Goal: Task Accomplishment & Management: Manage account settings

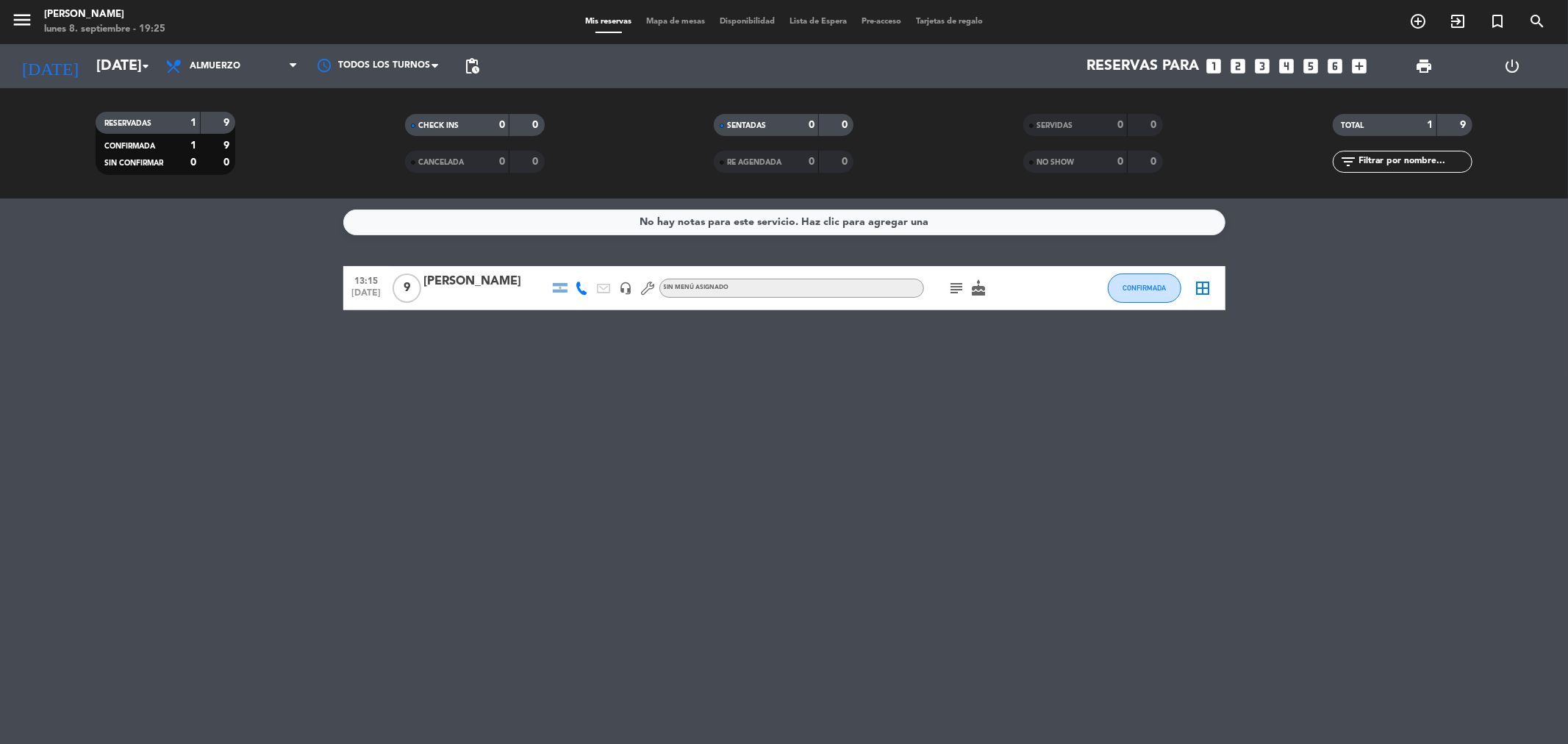
click at [1204, 288] on icon "border_all" at bounding box center [1203, 288] width 18 height 18
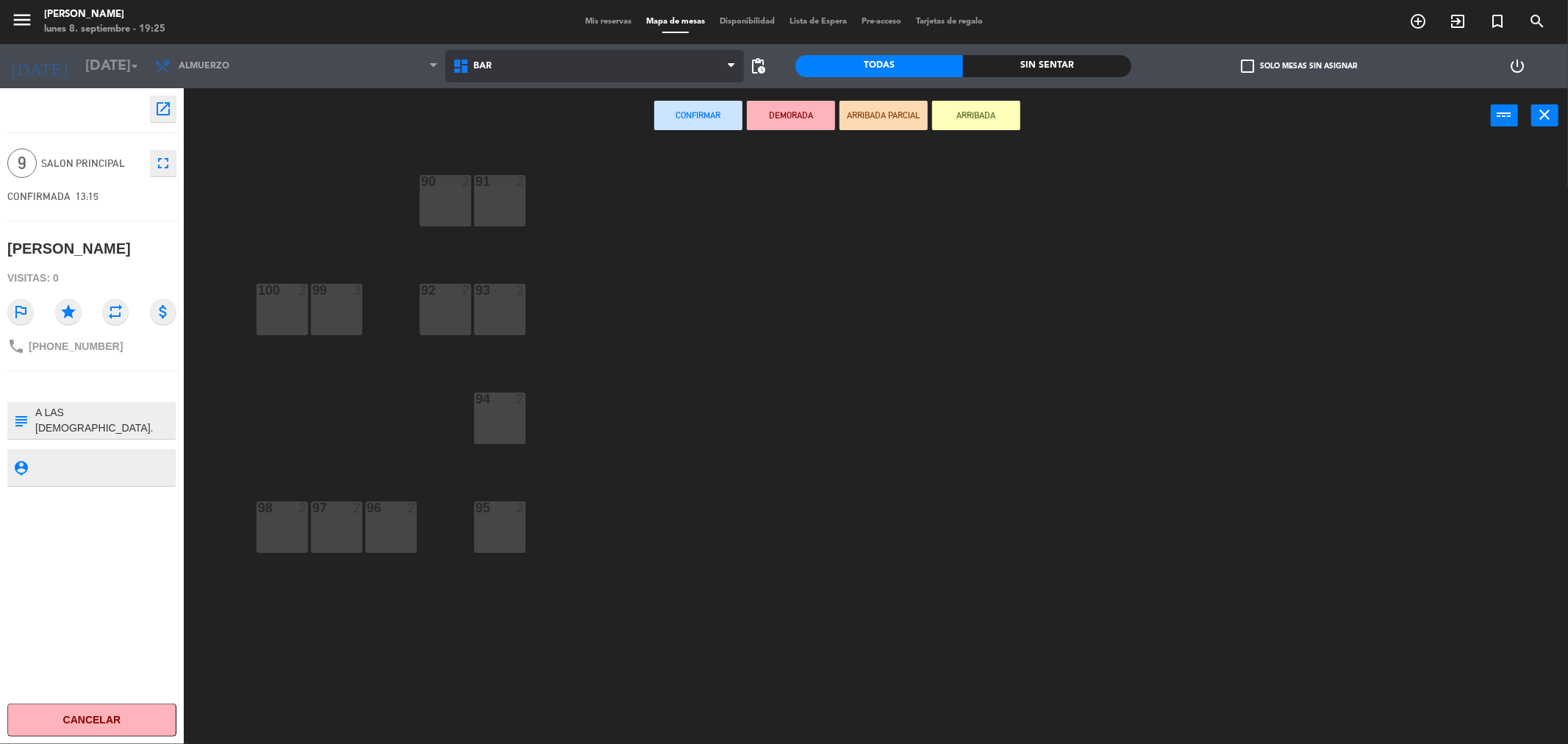
click at [473, 69] on icon at bounding box center [463, 66] width 21 height 18
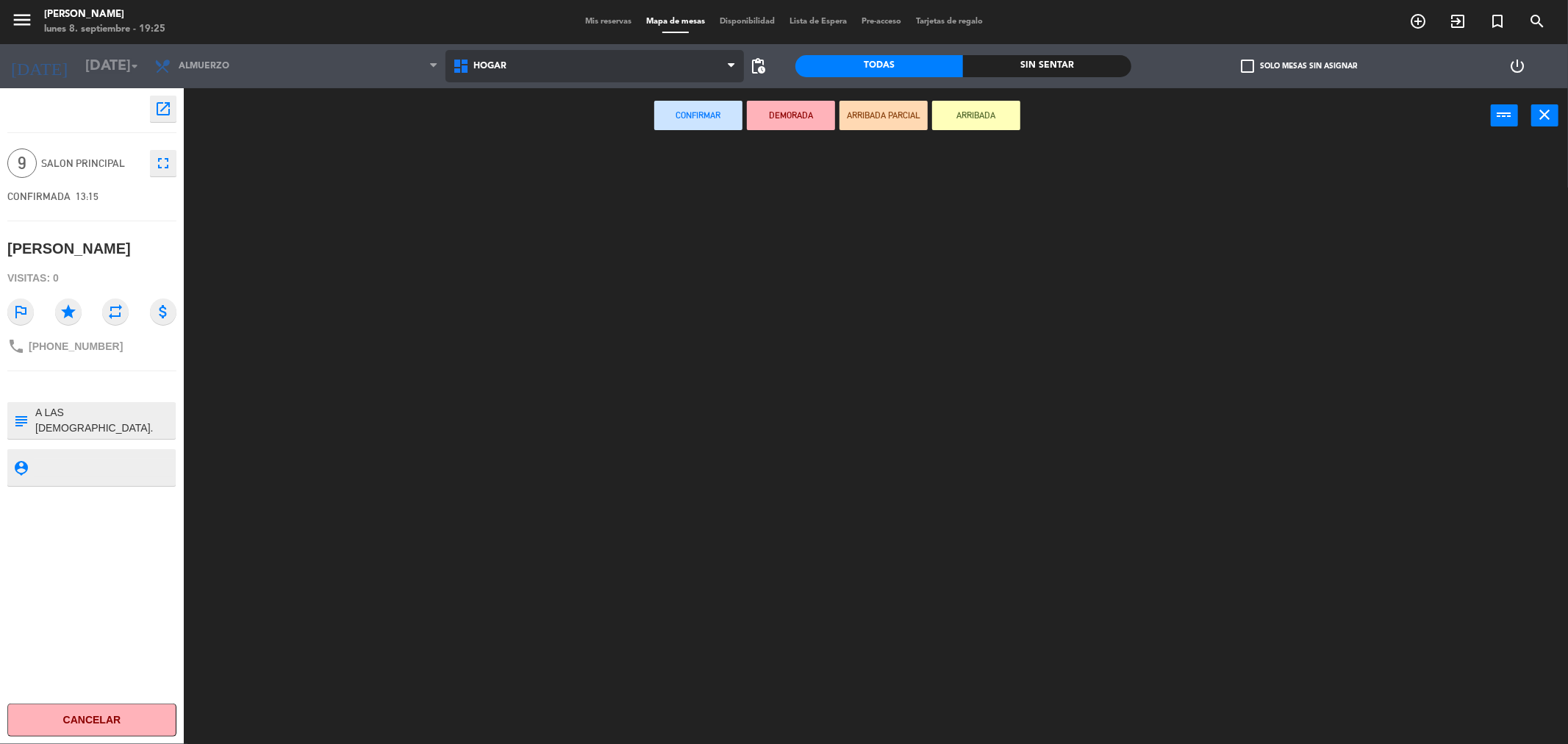
click at [503, 128] on ng-component "menu [PERSON_NAME] [DATE] 8. septiembre - 19:25 Mis reservas Mapa de mesas Disp…" at bounding box center [784, 374] width 1568 height 749
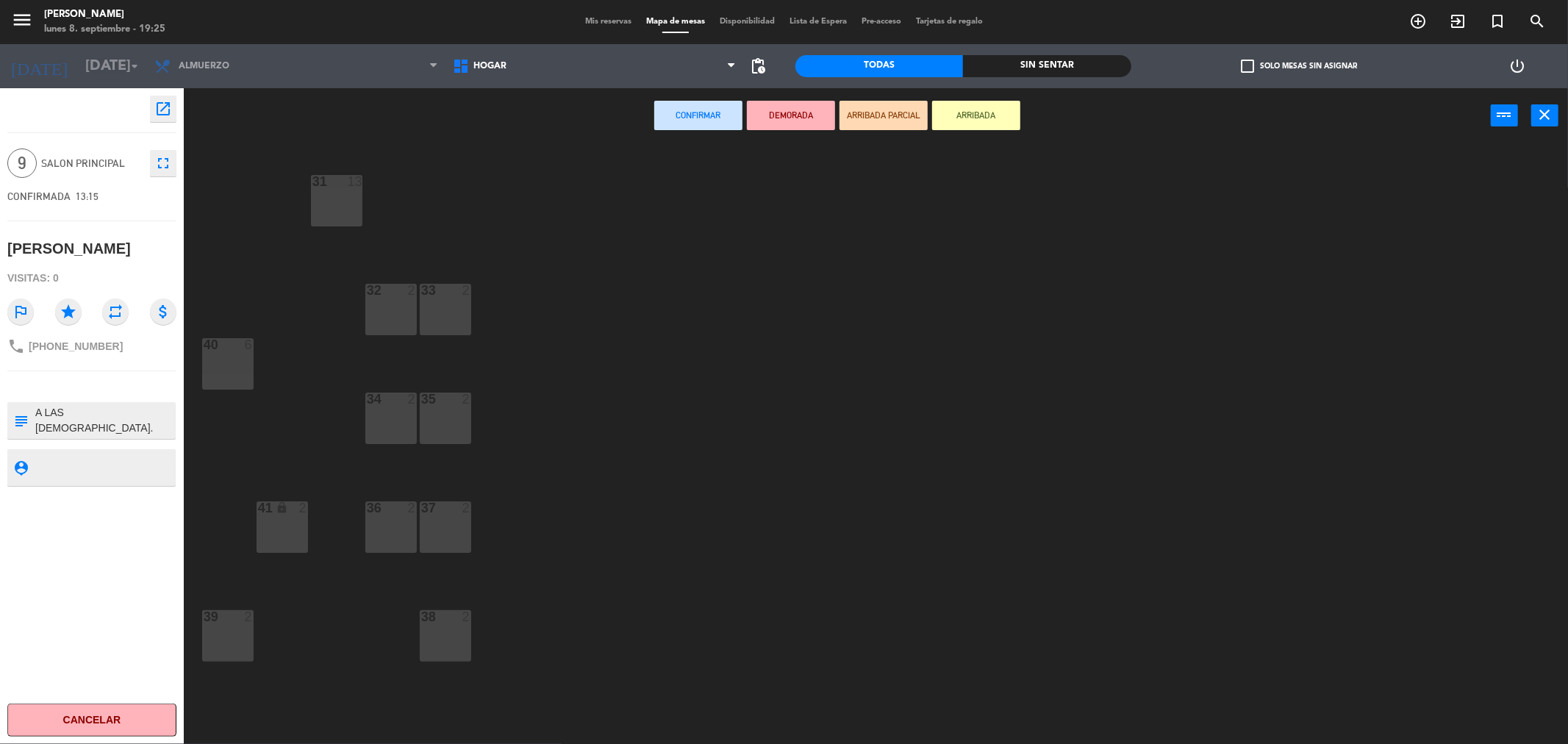
click at [345, 192] on div "31 13" at bounding box center [336, 200] width 51 height 51
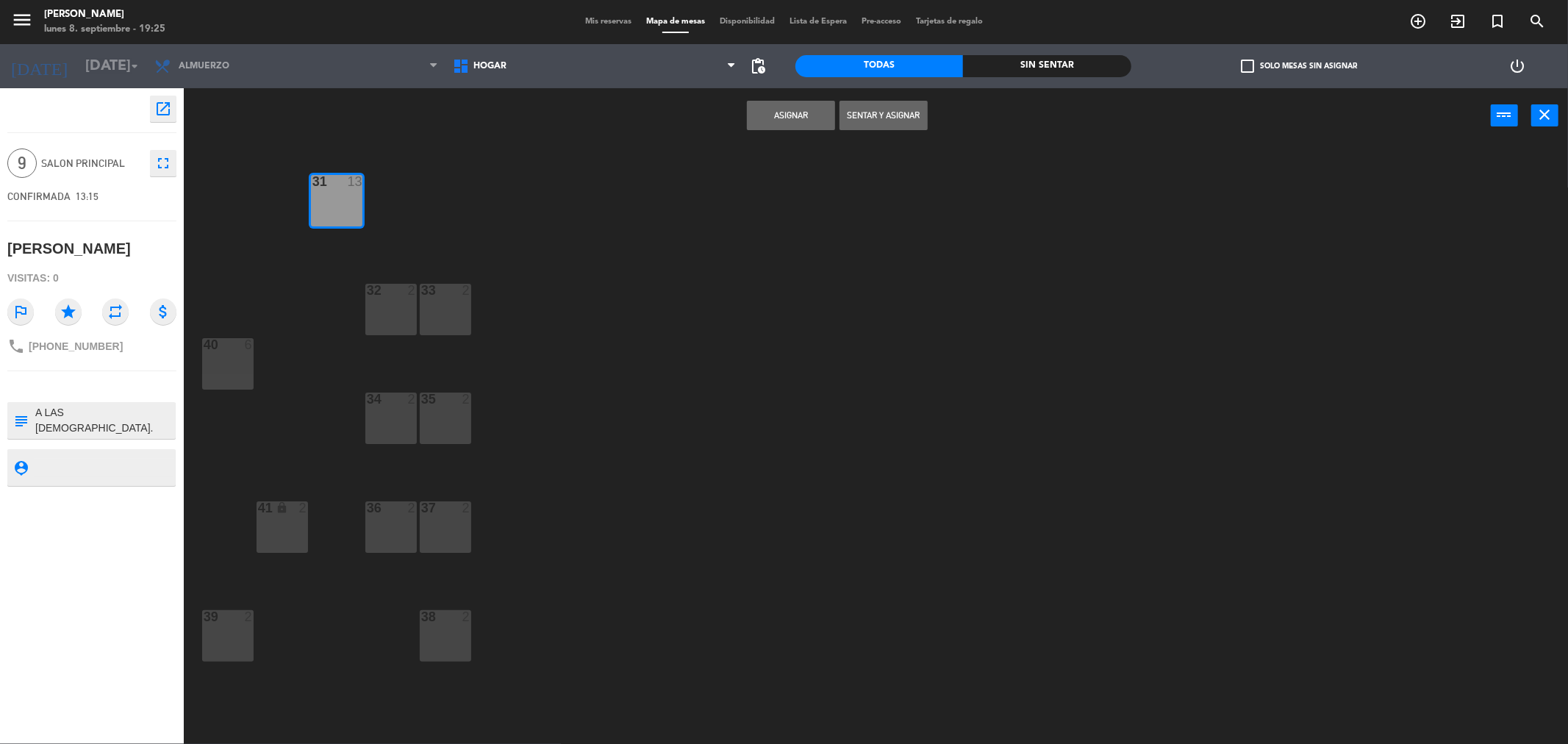
click at [781, 123] on button "Asignar" at bounding box center [791, 115] width 89 height 30
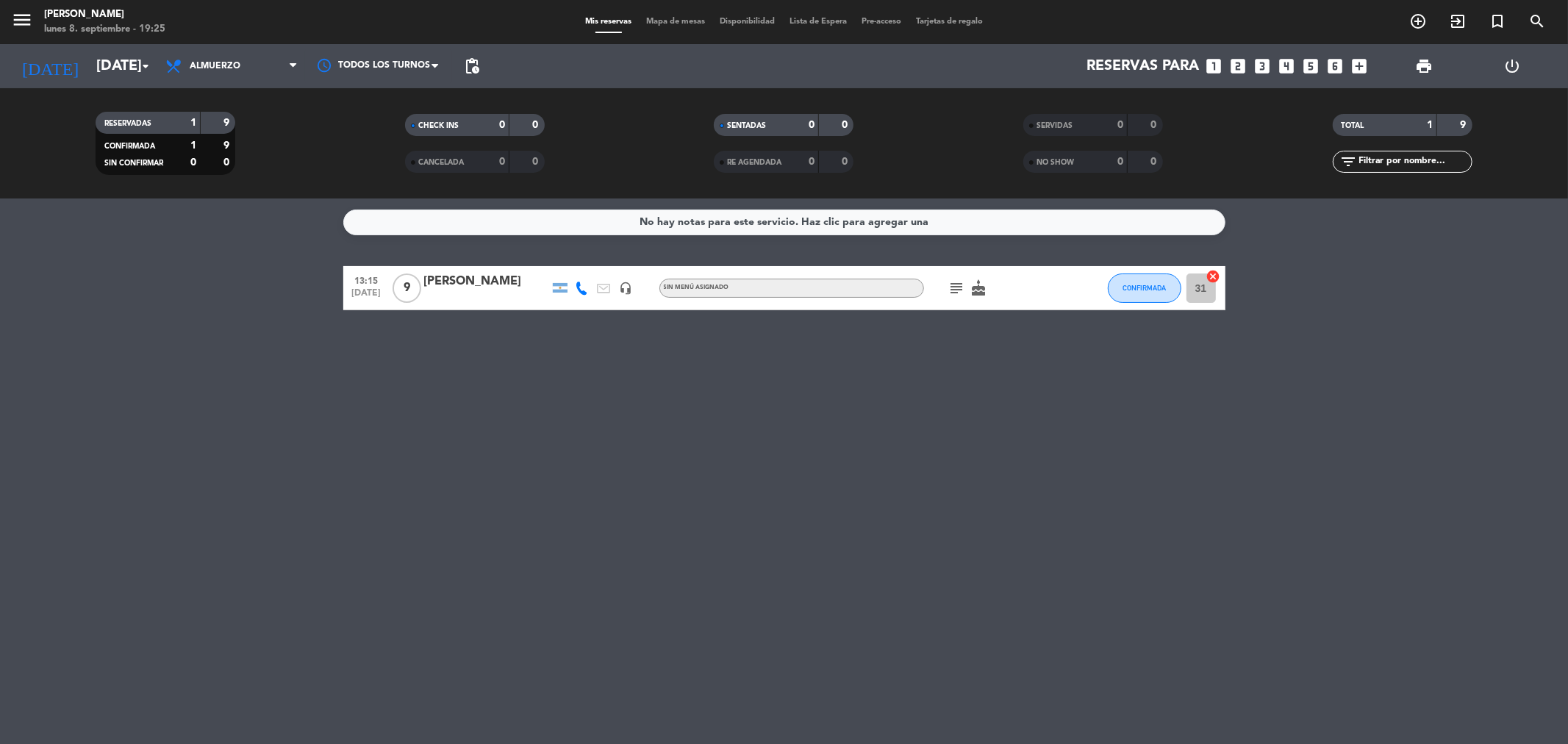
click at [1215, 273] on icon "cancel" at bounding box center [1214, 276] width 15 height 15
click at [952, 286] on icon "subject" at bounding box center [957, 288] width 18 height 18
click at [424, 453] on div "No hay notas para este servicio. Haz clic para agregar una 13:15 [DATE] 9 [PERS…" at bounding box center [784, 471] width 1568 height 545
